Goal: Information Seeking & Learning: Find specific fact

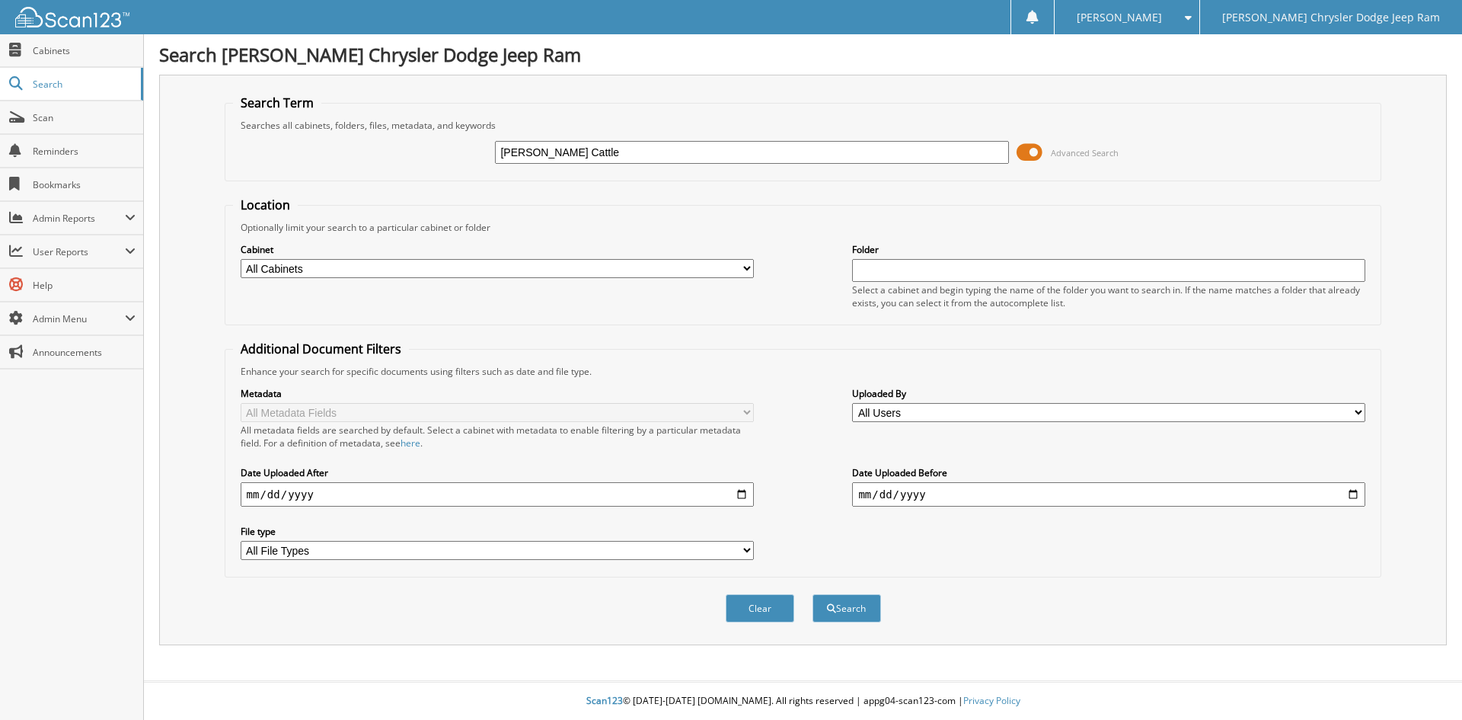
type input "[PERSON_NAME] Cattle"
click at [812, 594] on button "Search" at bounding box center [846, 608] width 69 height 28
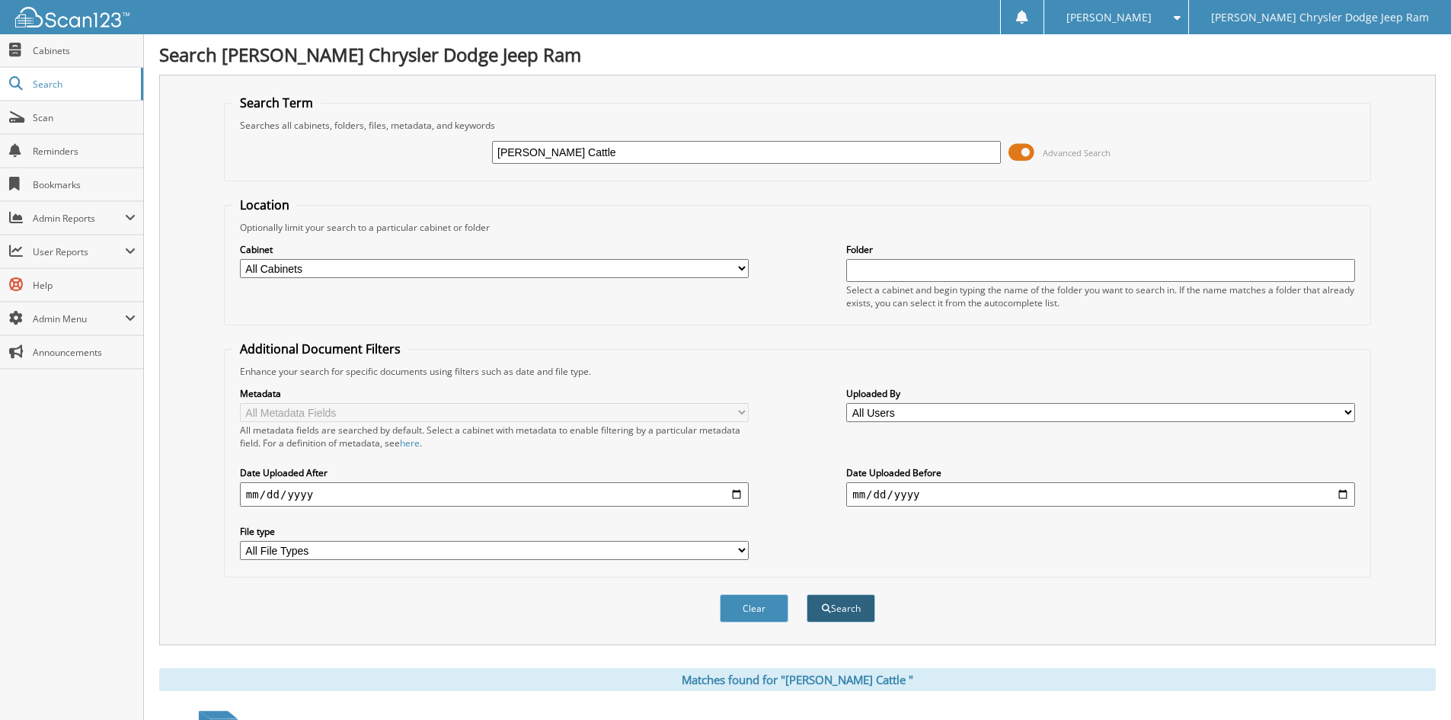
click at [824, 611] on span "submit" at bounding box center [826, 608] width 9 height 9
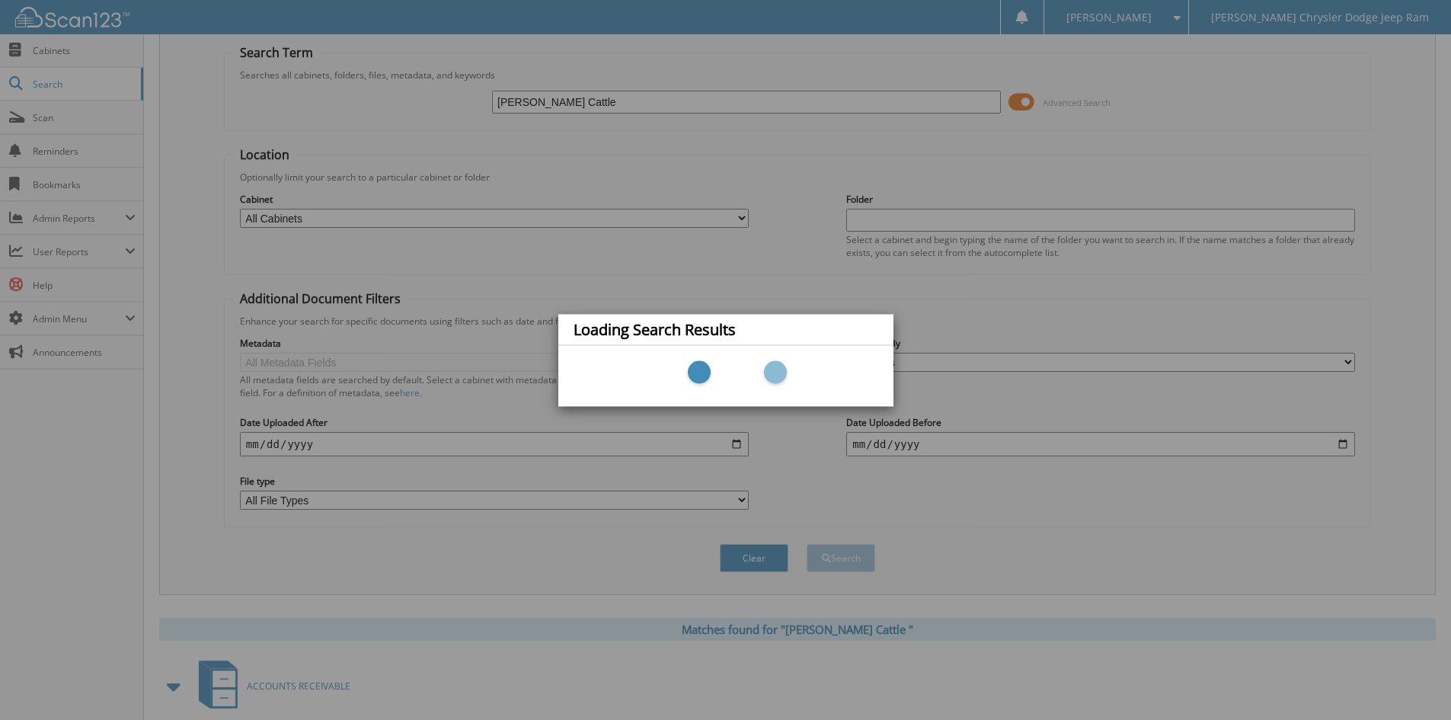
scroll to position [381, 0]
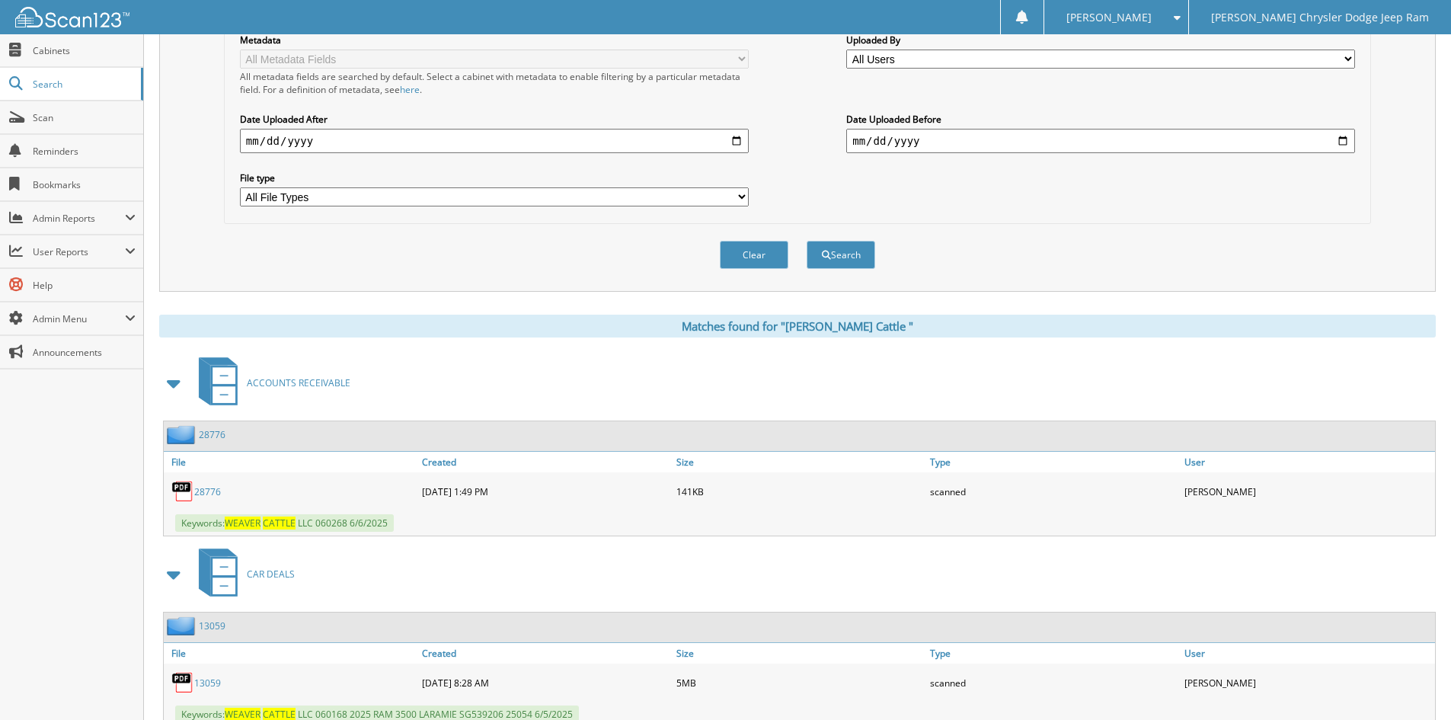
scroll to position [407, 0]
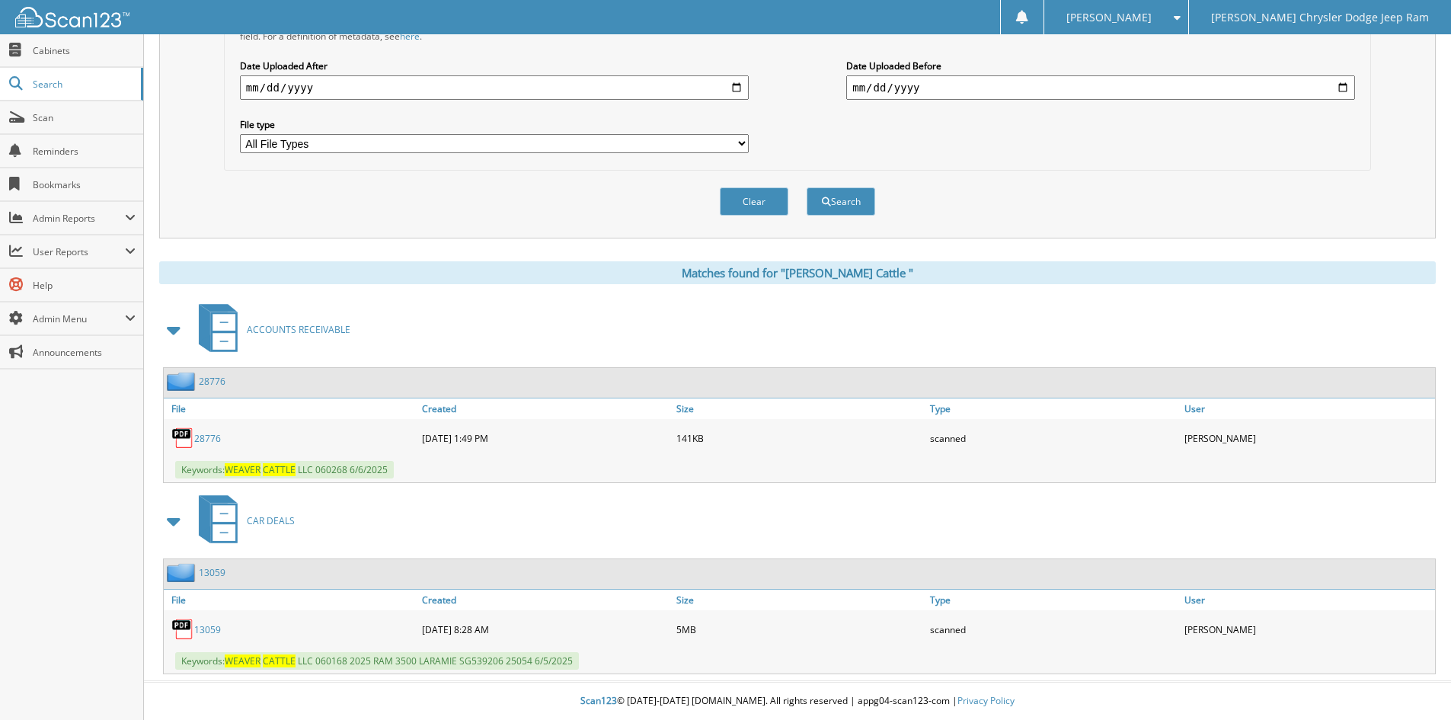
click at [215, 627] on link "1 3 0 5 9" at bounding box center [207, 629] width 27 height 13
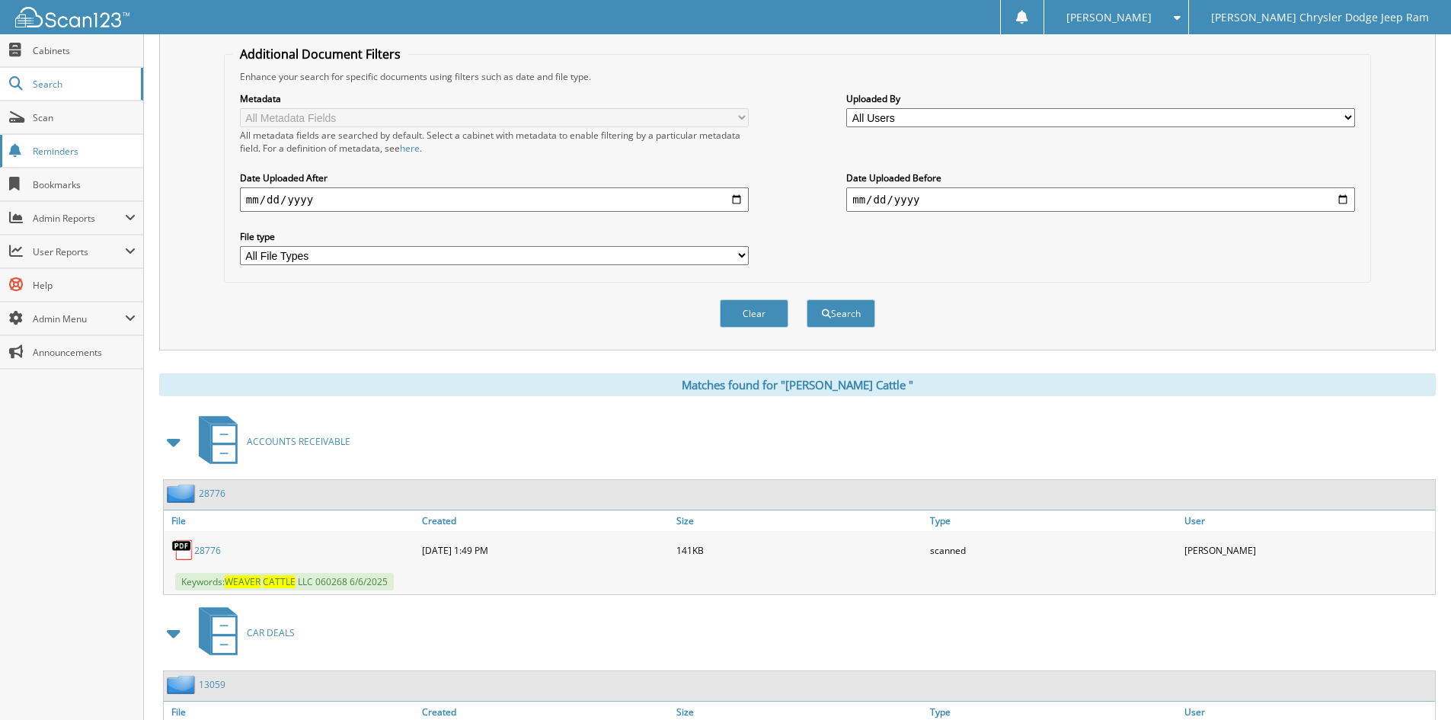
scroll to position [0, 0]
